Goal: Find specific page/section: Find specific page/section

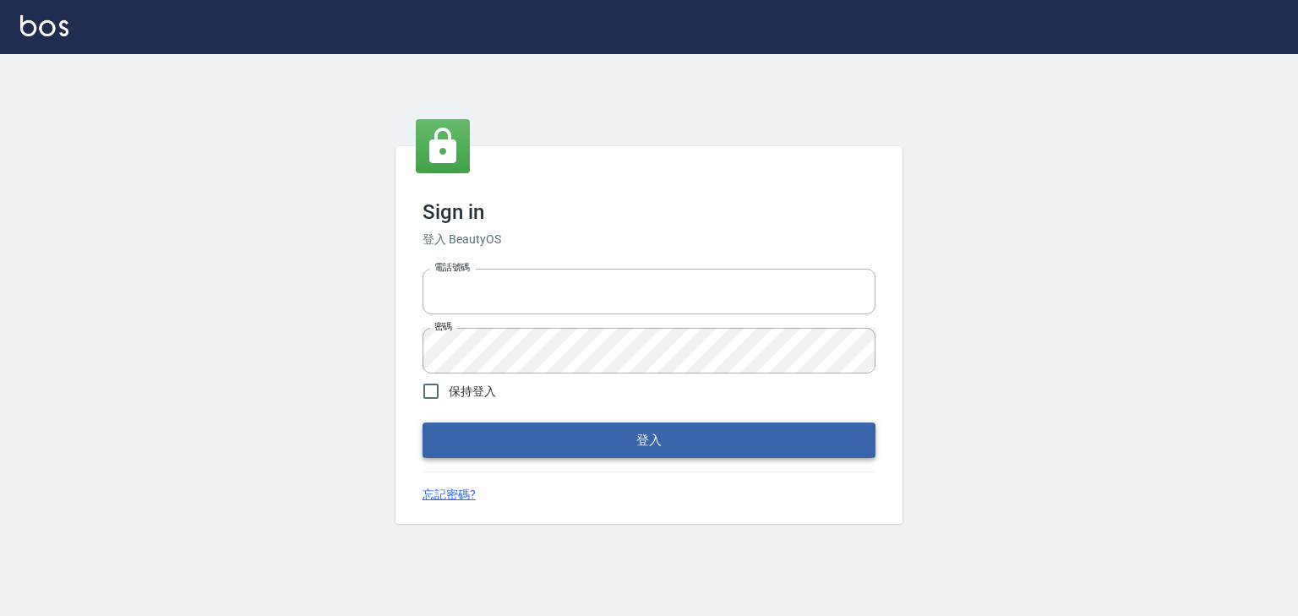
type input "0952331713"
click at [564, 426] on button "登入" at bounding box center [648, 439] width 453 height 35
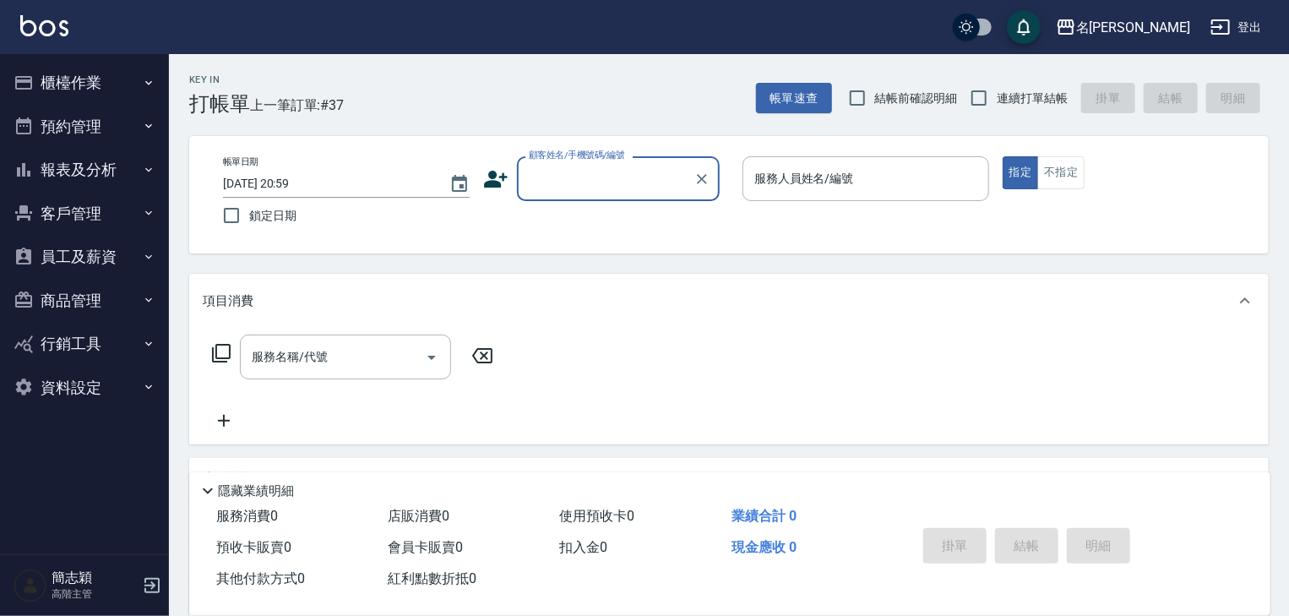
click at [148, 169] on icon "button" at bounding box center [148, 169] width 7 height 4
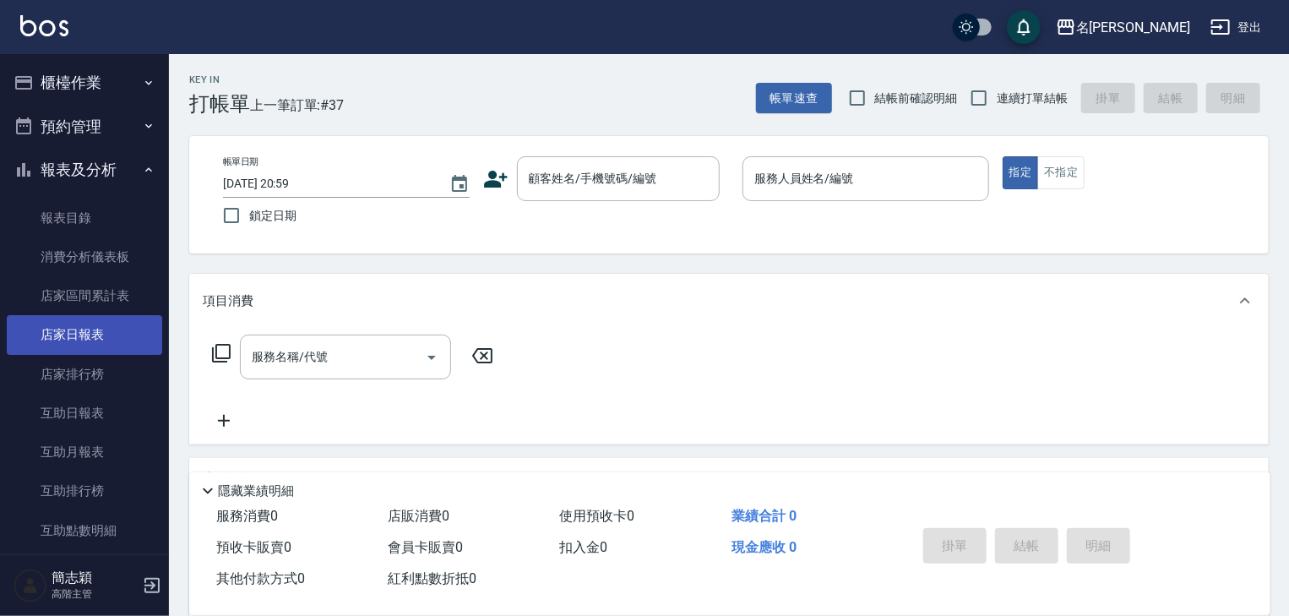
click at [88, 332] on link "店家日報表" at bounding box center [84, 334] width 155 height 39
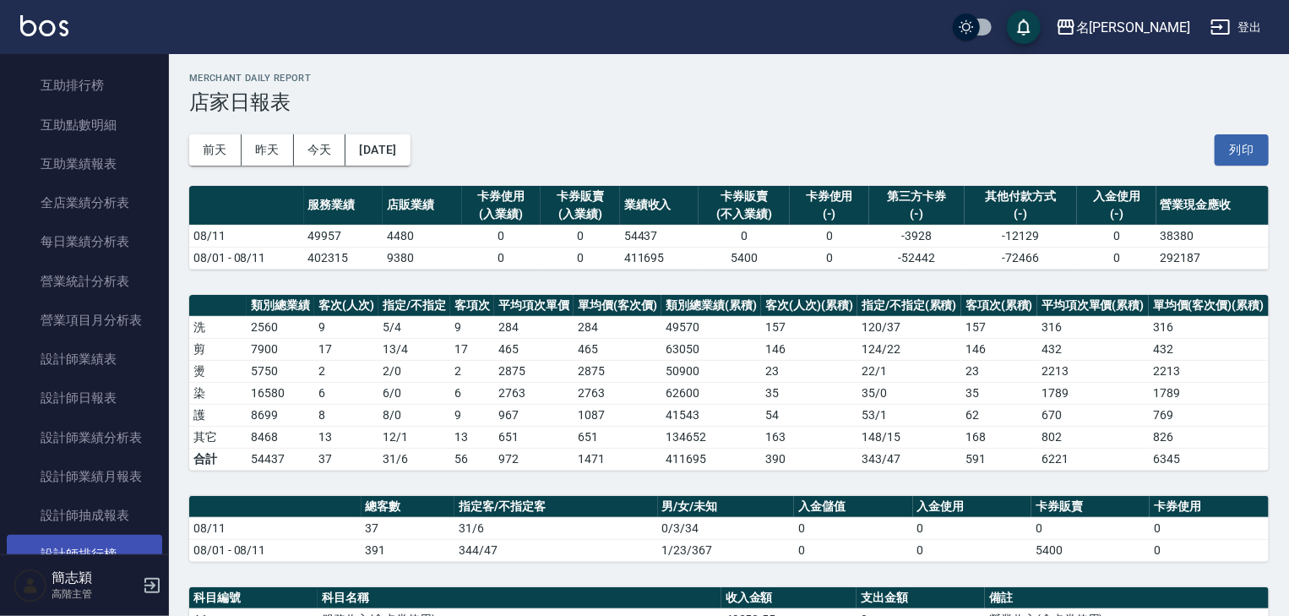
scroll to position [473, 0]
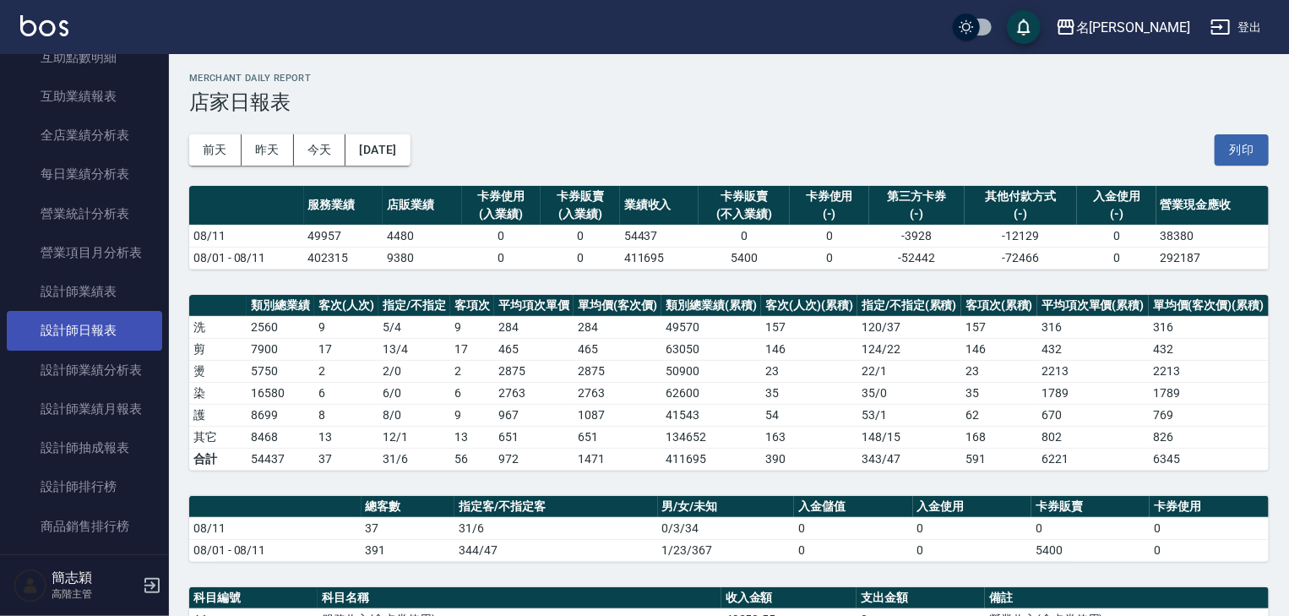
click at [93, 330] on link "設計師日報表" at bounding box center [84, 330] width 155 height 39
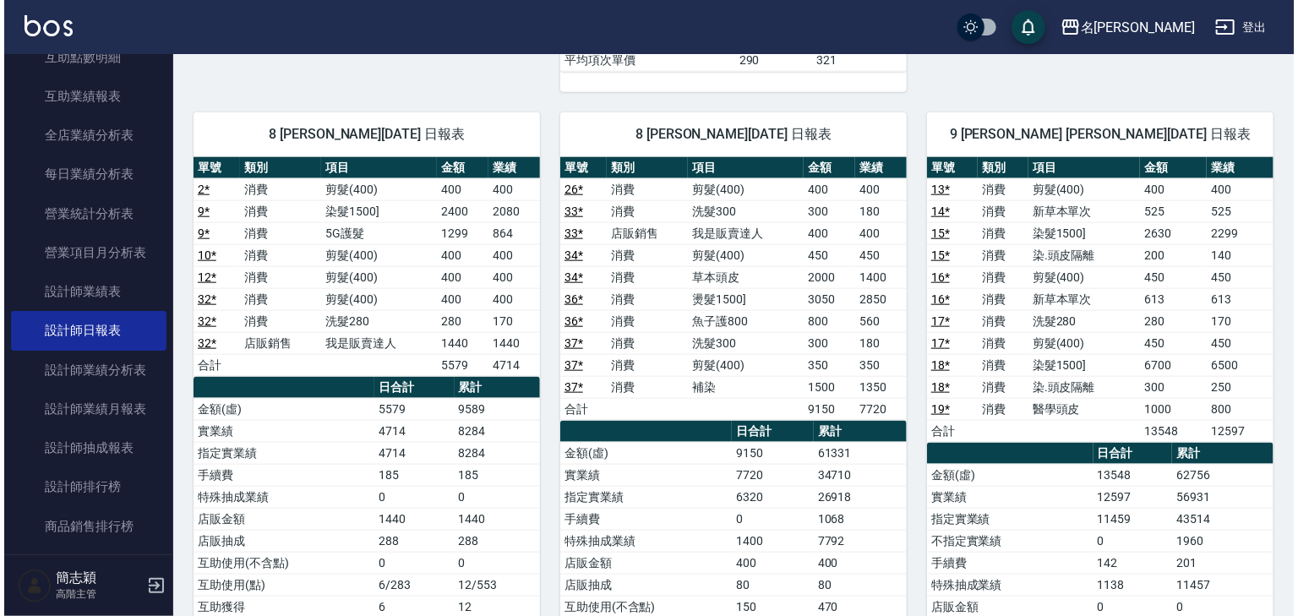
scroll to position [744, 0]
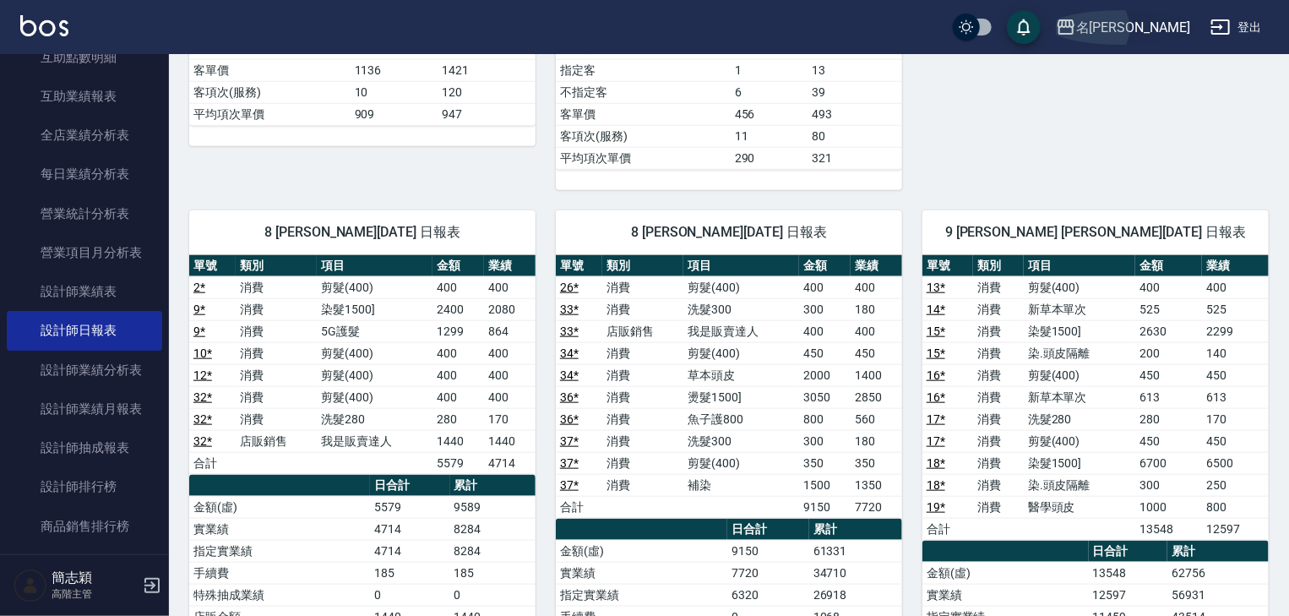
click at [1076, 30] on icon "button" at bounding box center [1066, 27] width 20 height 20
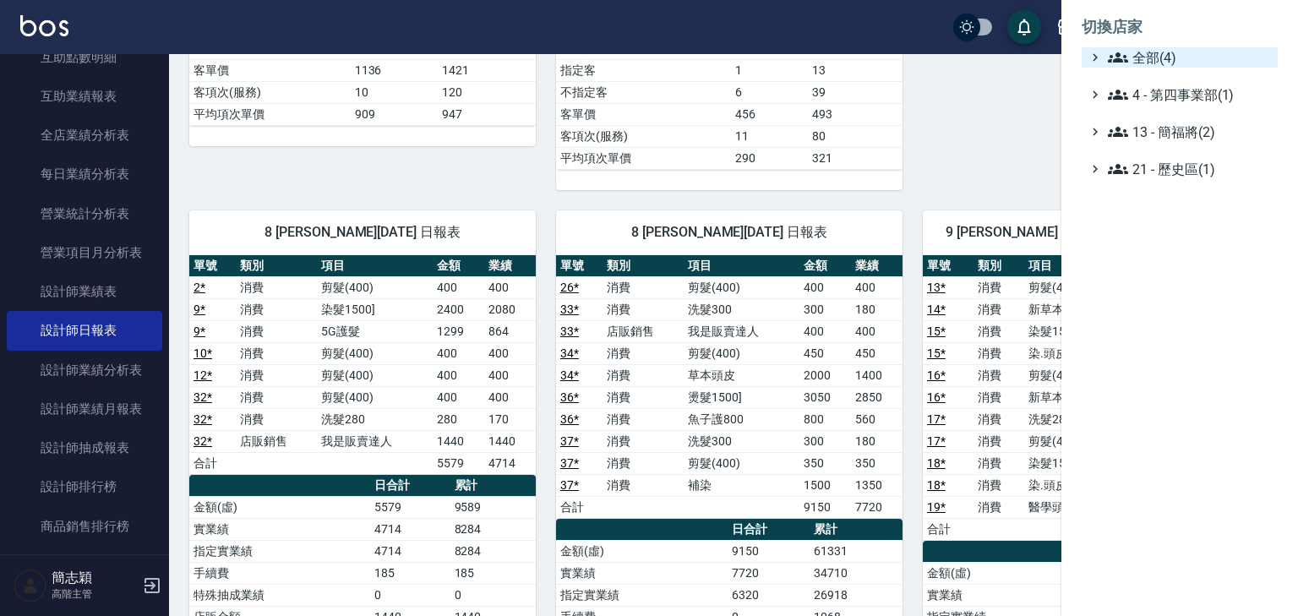
click at [1121, 55] on icon at bounding box center [1118, 57] width 20 height 20
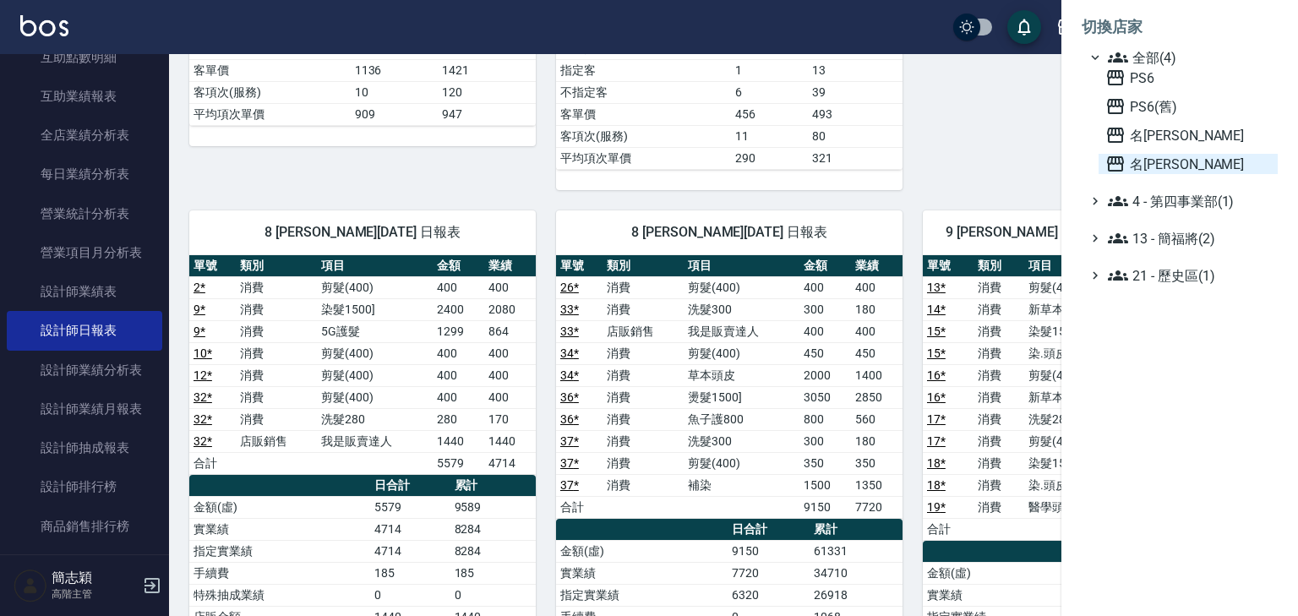
click at [1119, 155] on icon at bounding box center [1115, 164] width 20 height 20
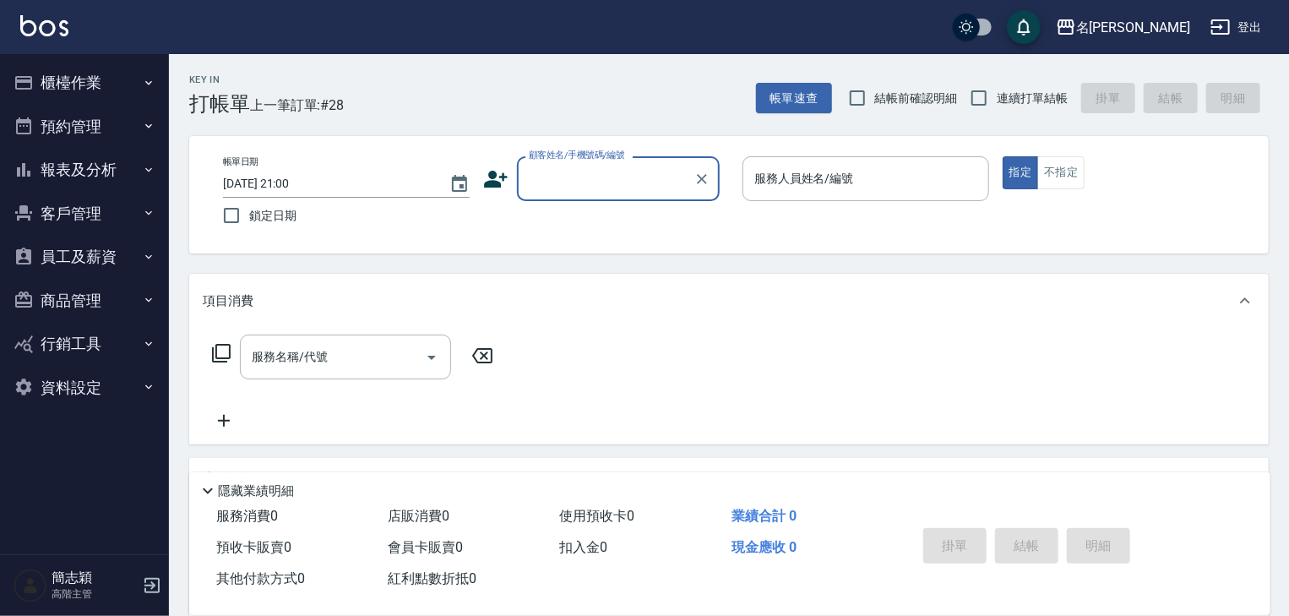
click at [148, 166] on icon "button" at bounding box center [149, 170] width 14 height 14
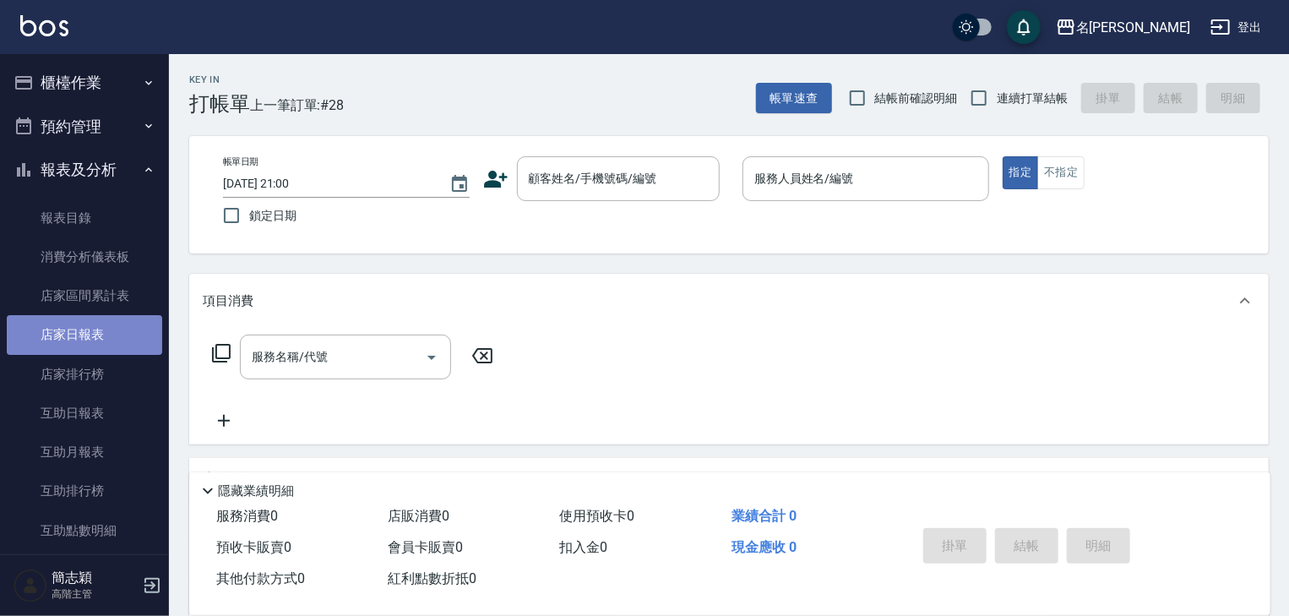
click at [91, 333] on link "店家日報表" at bounding box center [84, 334] width 155 height 39
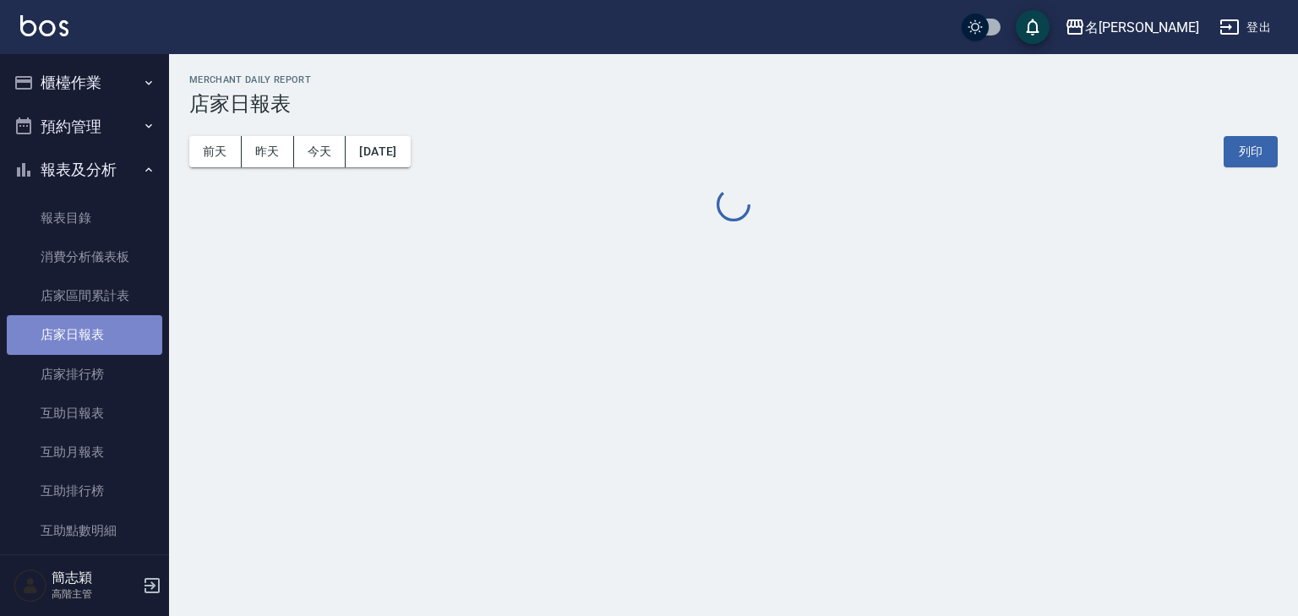
click at [91, 333] on link "店家日報表" at bounding box center [84, 334] width 155 height 39
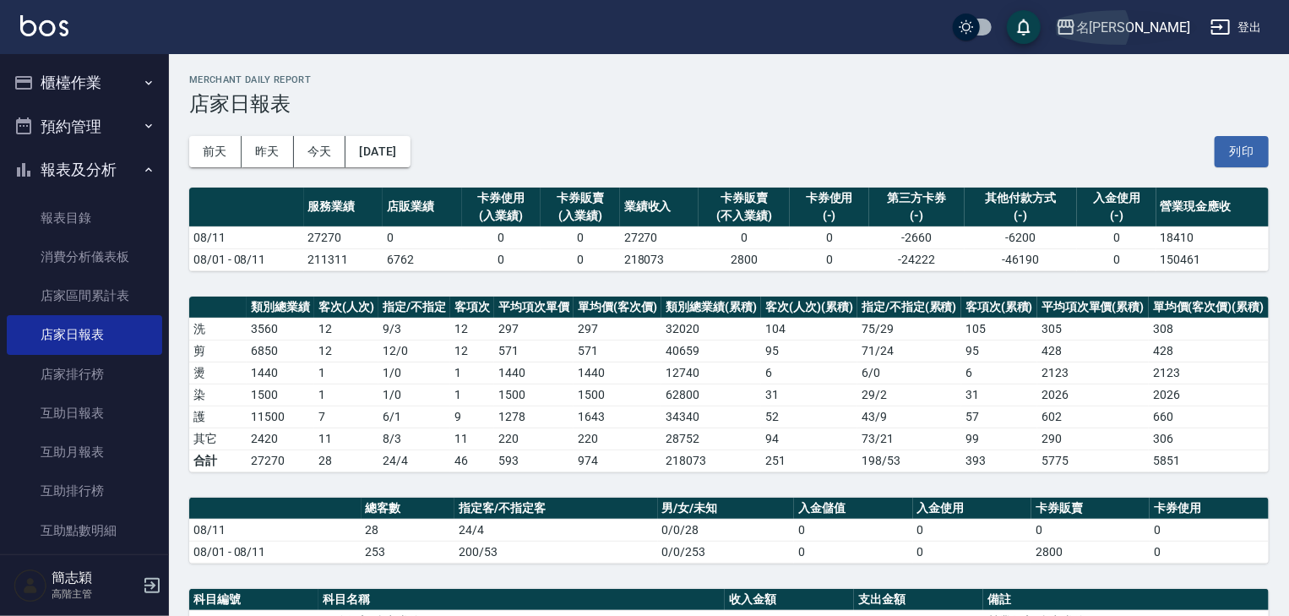
click at [1076, 22] on icon "button" at bounding box center [1066, 27] width 20 height 20
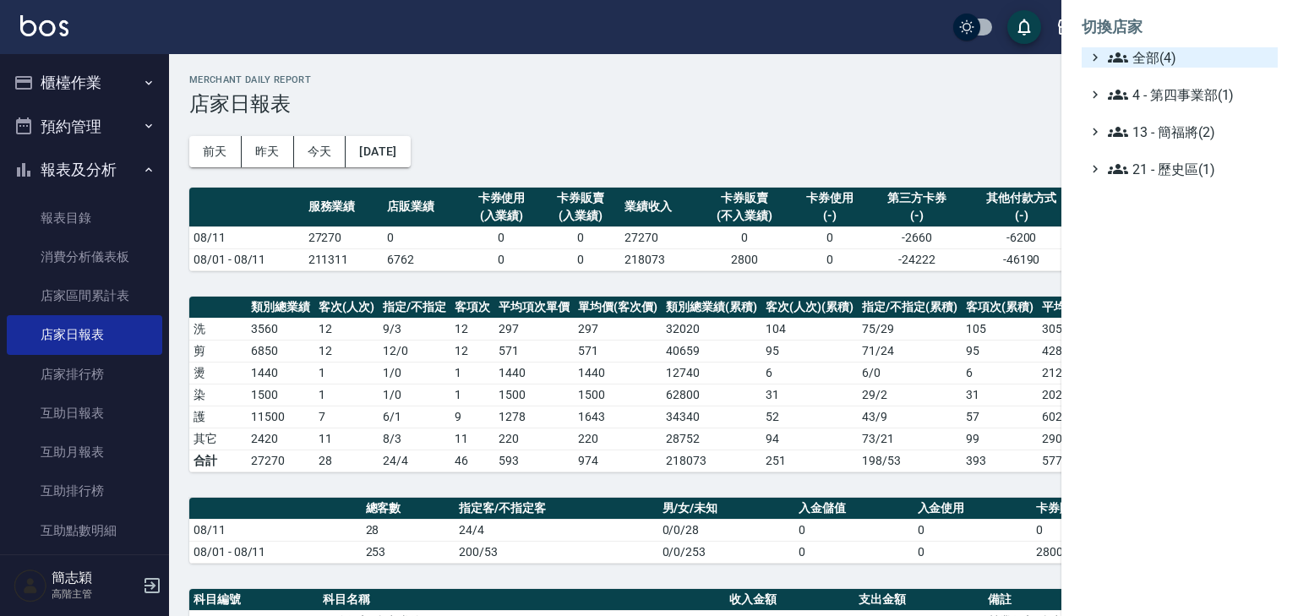
click at [1115, 52] on icon at bounding box center [1118, 57] width 20 height 20
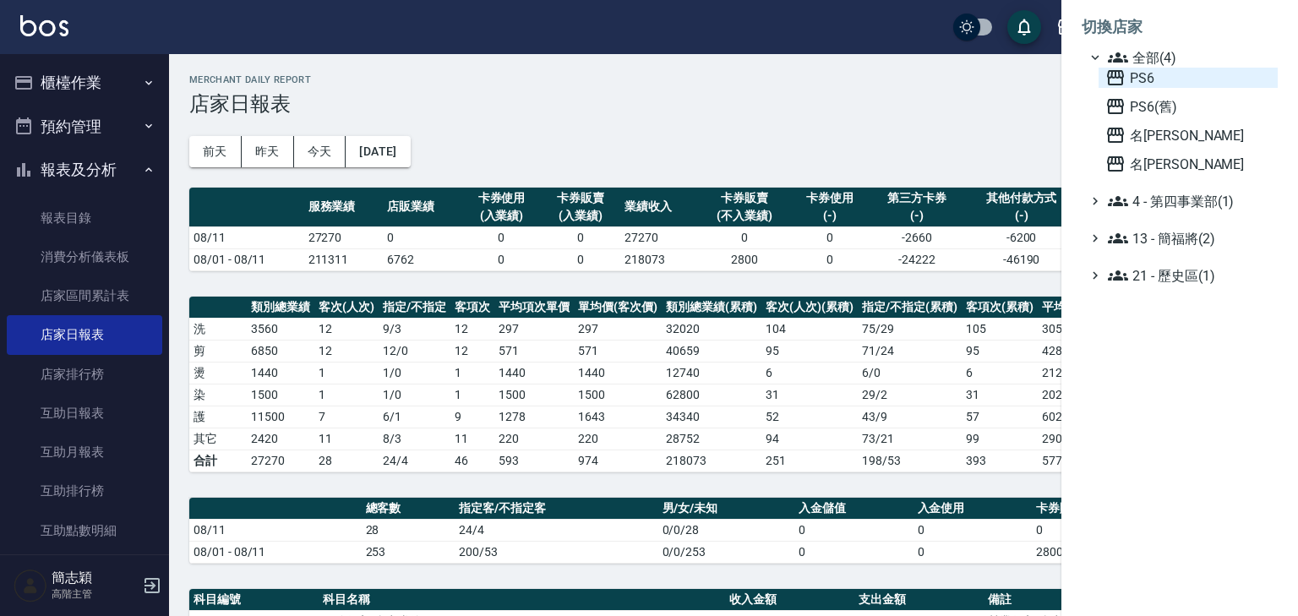
click at [1114, 79] on icon at bounding box center [1115, 78] width 20 height 20
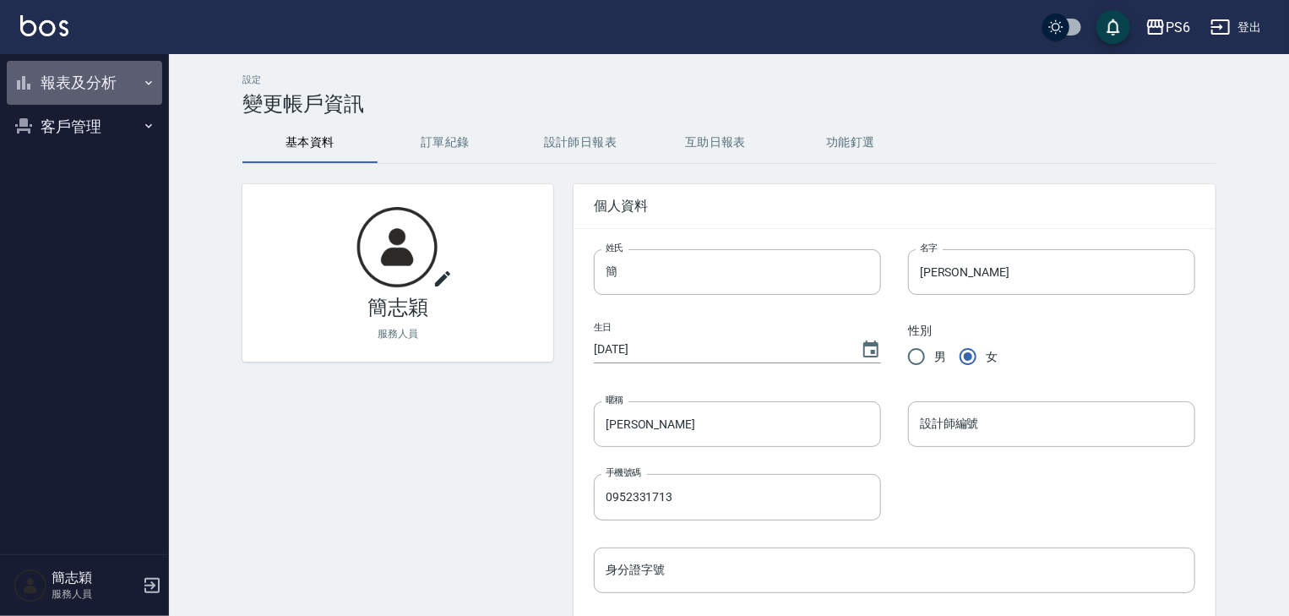
click at [145, 84] on icon "button" at bounding box center [149, 83] width 14 height 14
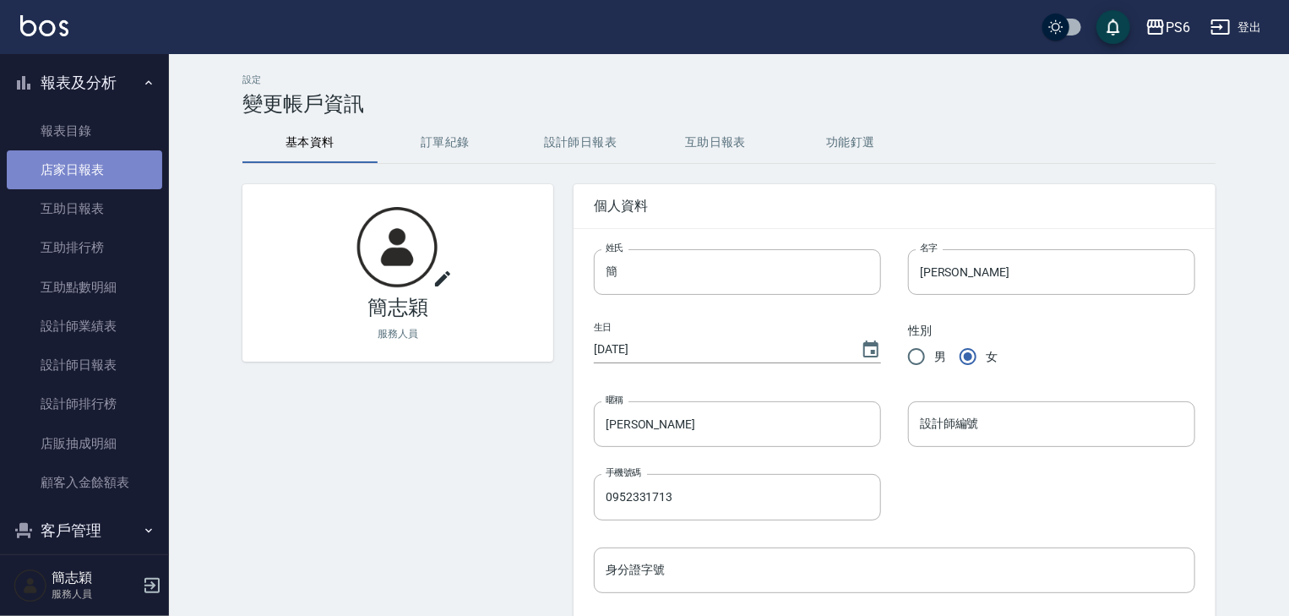
click at [89, 170] on link "店家日報表" at bounding box center [84, 169] width 155 height 39
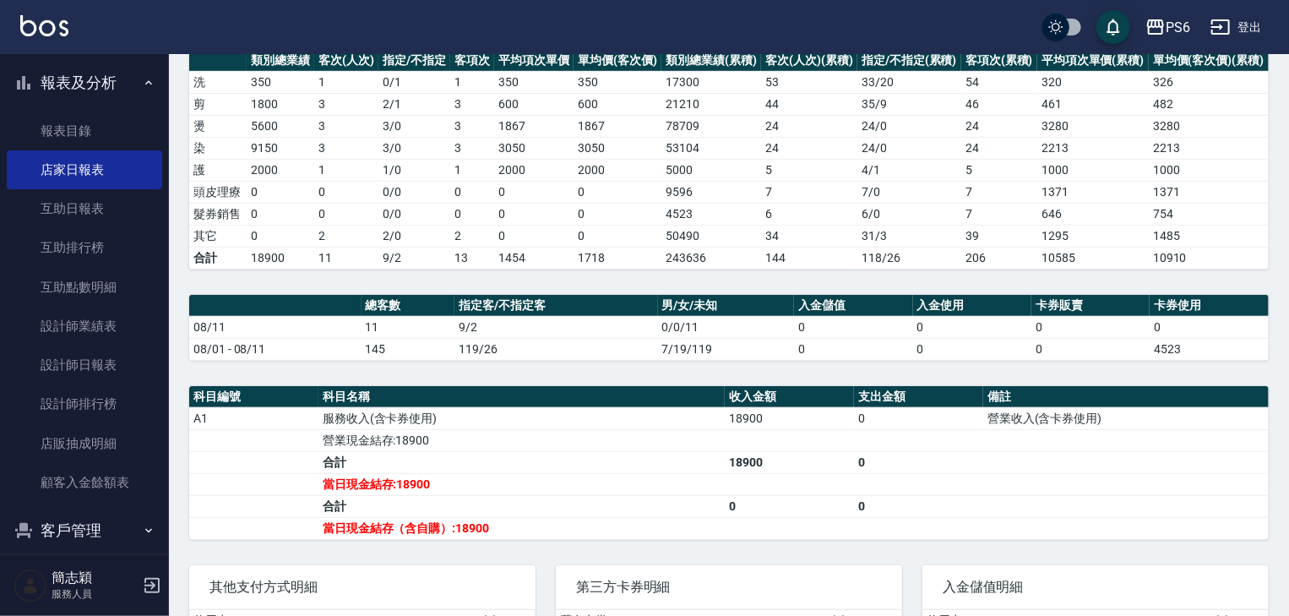
scroll to position [270, 0]
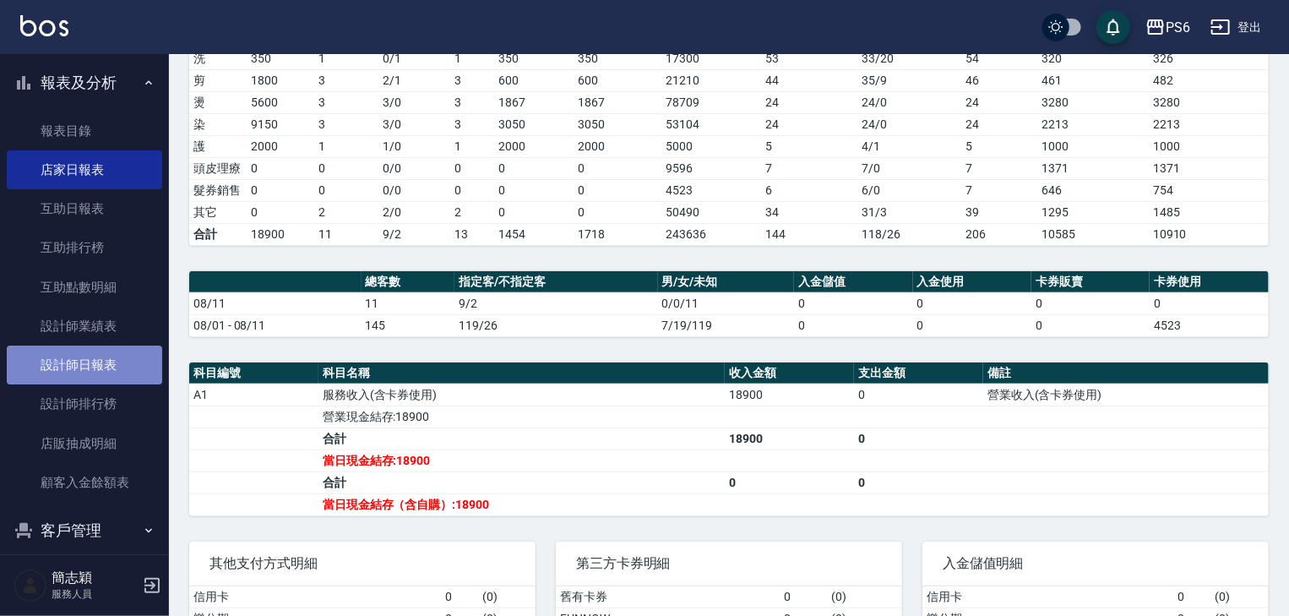
click at [91, 362] on link "設計師日報表" at bounding box center [84, 365] width 155 height 39
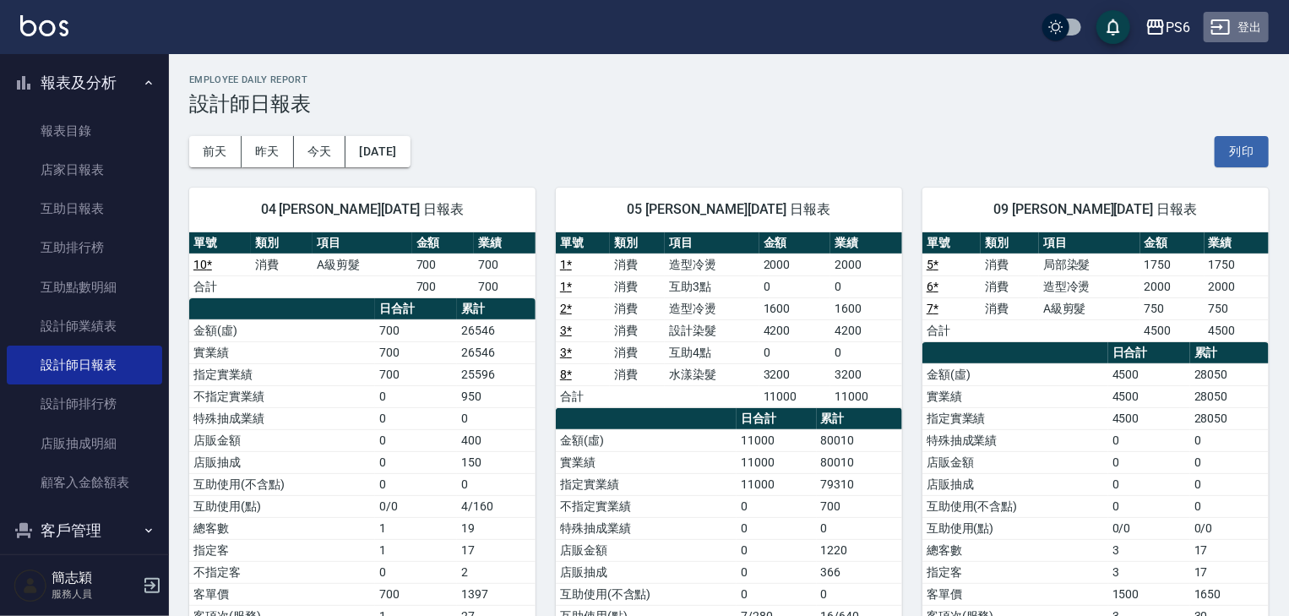
click at [1245, 20] on button "登出" at bounding box center [1236, 27] width 65 height 31
